Goal: Task Accomplishment & Management: Use online tool/utility

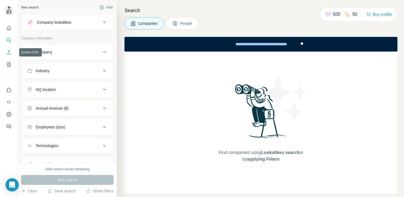
click at [8, 54] on icon "Enrich CSV" at bounding box center [8, 51] width 5 height 5
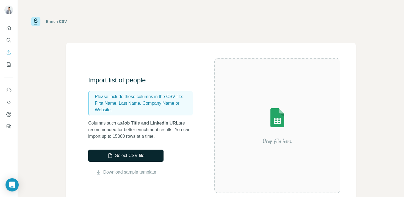
click at [112, 156] on button "Select CSV file" at bounding box center [125, 155] width 75 height 12
click at [114, 156] on button "Select CSV file" at bounding box center [125, 155] width 75 height 12
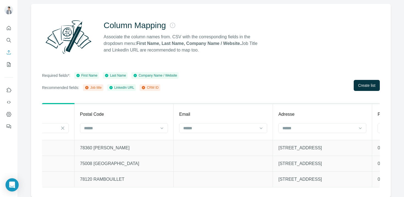
scroll to position [0, 366]
click at [242, 127] on input at bounding box center [219, 128] width 74 height 6
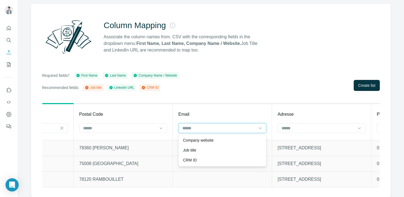
click at [242, 127] on input at bounding box center [219, 128] width 74 height 6
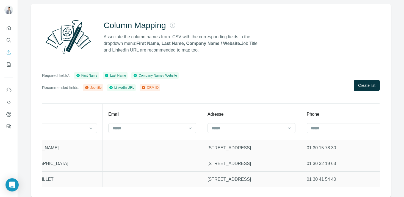
scroll to position [0, 443]
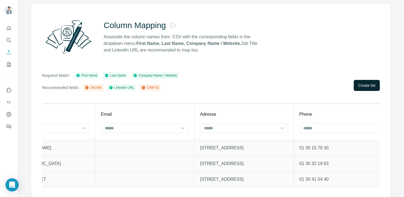
click at [363, 83] on span "Create list" at bounding box center [366, 84] width 17 height 5
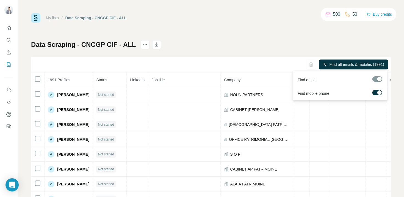
click at [374, 91] on label at bounding box center [377, 92] width 10 height 5
click at [352, 61] on button "Find all emails (1991)" at bounding box center [362, 64] width 51 height 10
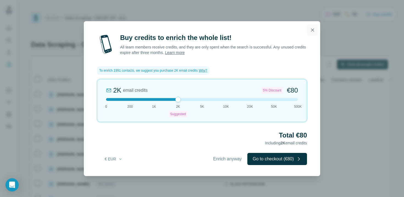
click at [311, 31] on icon "button" at bounding box center [312, 29] width 3 height 3
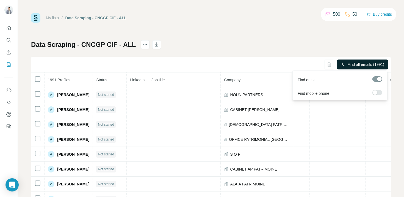
click at [369, 64] on span "Find all emails (1991)" at bounding box center [365, 64] width 37 height 5
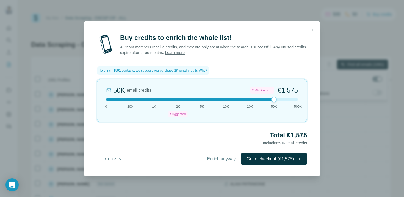
drag, startPoint x: 178, startPoint y: 99, endPoint x: 285, endPoint y: 106, distance: 107.1
click at [285, 106] on div "50K email credits 25% Discount €1,575 0 200 1K 2K Suggested 5K 10K 20K 50K 500K" at bounding box center [202, 100] width 210 height 43
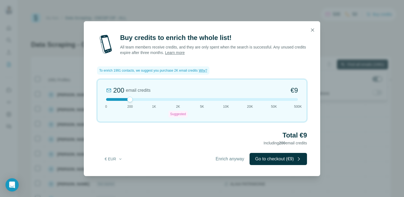
drag, startPoint x: 274, startPoint y: 100, endPoint x: 129, endPoint y: 101, distance: 145.4
click at [129, 101] on div at bounding box center [129, 98] width 5 height 5
click at [317, 32] on button "button" at bounding box center [312, 29] width 11 height 11
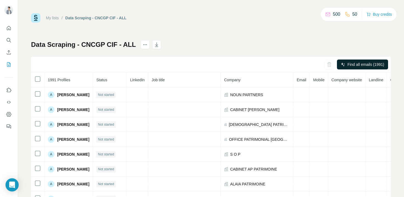
click at [91, 43] on h1 "Data Scraping - CNCGP CIF - ALL" at bounding box center [83, 44] width 105 height 9
click at [109, 44] on h1 "Data Scraping - CNCGP CIF - ALL" at bounding box center [83, 44] width 105 height 9
click at [127, 45] on h1 "Data Scraping - CNCGP CIF - ALL" at bounding box center [83, 44] width 105 height 9
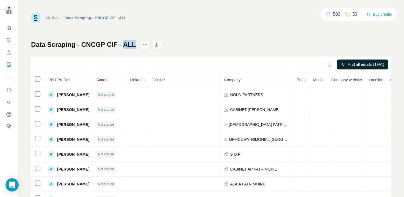
click at [127, 45] on h1 "Data Scraping - CNCGP CIF - ALL" at bounding box center [83, 44] width 105 height 9
click at [143, 46] on icon "actions" at bounding box center [144, 44] width 5 height 5
click at [326, 14] on icon at bounding box center [327, 14] width 5 height 5
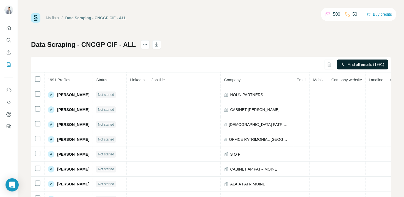
click at [326, 14] on icon at bounding box center [328, 14] width 4 height 2
click at [371, 16] on button "Buy credits" at bounding box center [379, 14] width 26 height 8
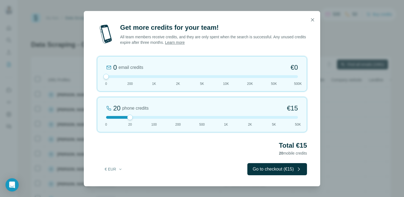
drag, startPoint x: 131, startPoint y: 76, endPoint x: 109, endPoint y: 78, distance: 23.0
click at [109, 78] on div "0 email credits €0 0 200 1K 2K 5K 10K 20K 50K 500K" at bounding box center [202, 73] width 210 height 35
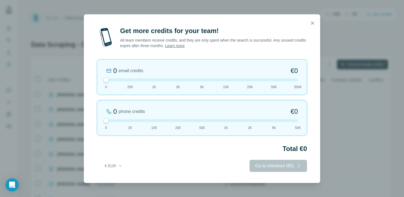
drag, startPoint x: 130, startPoint y: 117, endPoint x: 110, endPoint y: 114, distance: 20.4
click at [110, 114] on div "0 phone credits €0 [PHONE_NUMBER] 1K 2K 5K 50K" at bounding box center [202, 117] width 210 height 35
click at [312, 22] on icon "button" at bounding box center [312, 22] width 5 height 5
